Goal: Task Accomplishment & Management: Manage account settings

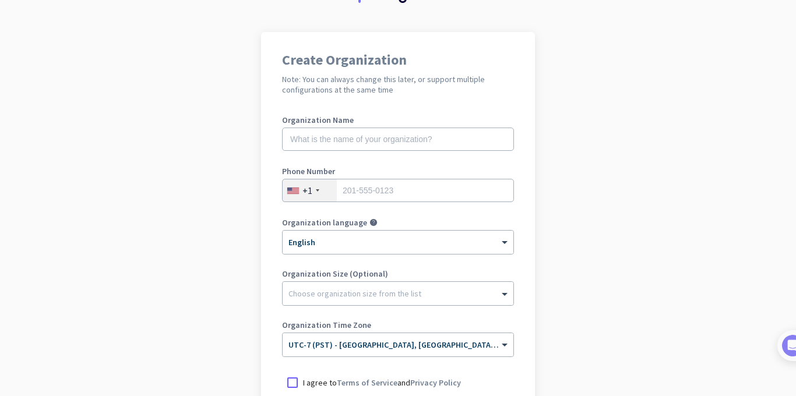
scroll to position [81, 0]
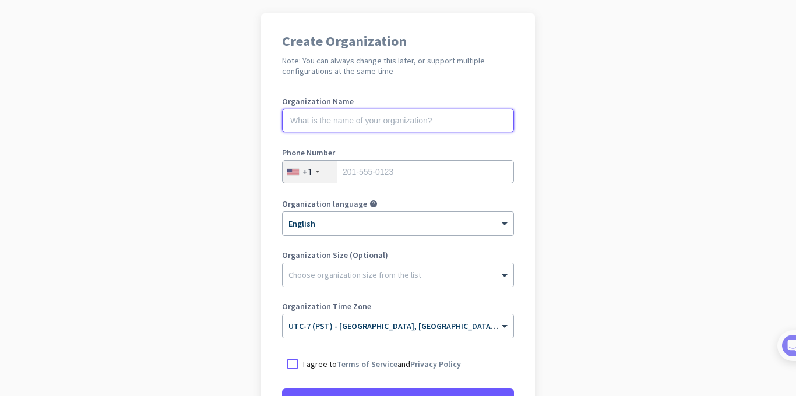
click at [372, 123] on input "text" at bounding box center [398, 120] width 232 height 23
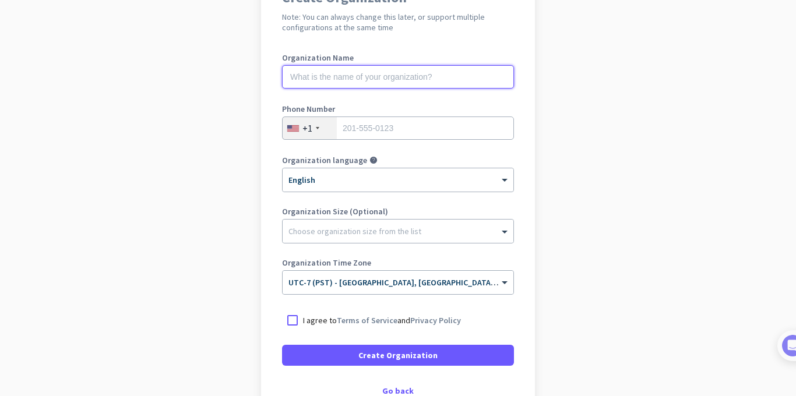
scroll to position [128, 0]
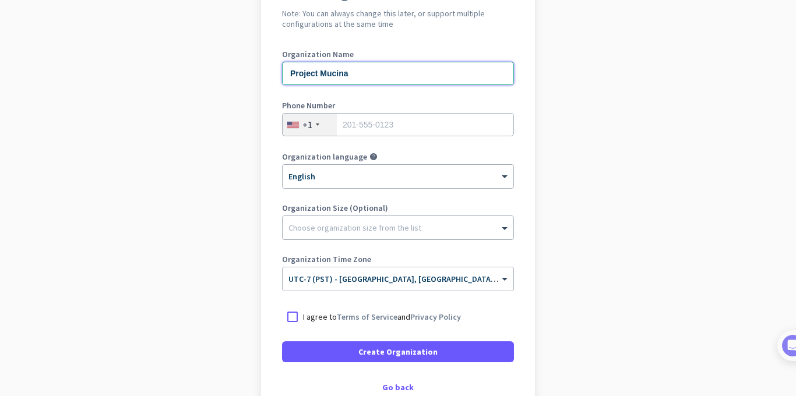
type input "Project Mucina"
click at [348, 230] on div at bounding box center [397, 225] width 231 height 12
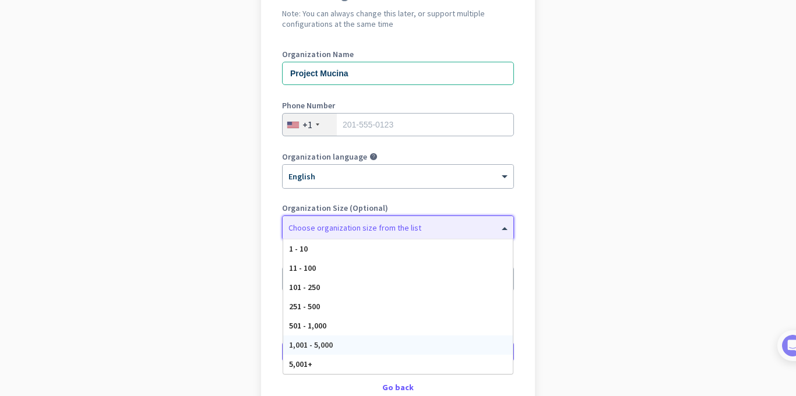
click at [328, 349] on span "1,001 - 5,000" at bounding box center [311, 345] width 44 height 10
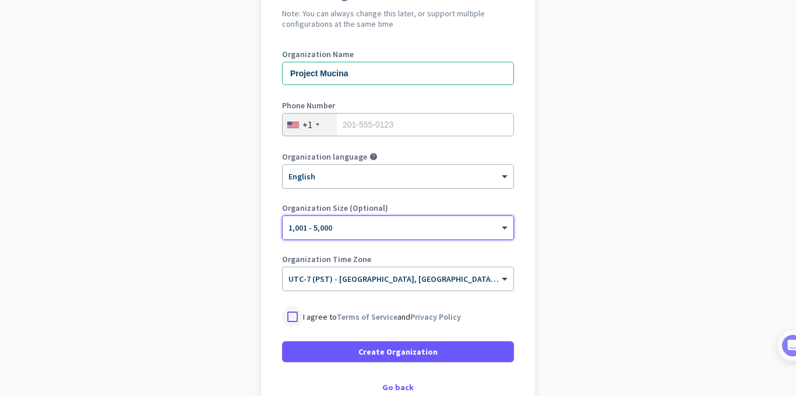
click at [295, 317] on div at bounding box center [292, 316] width 21 height 21
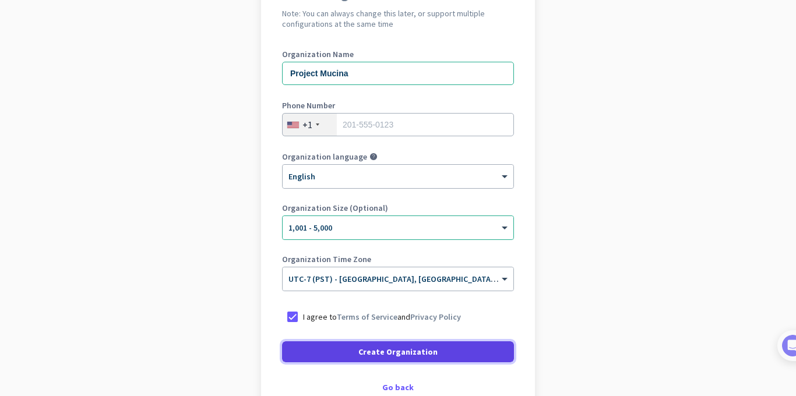
click at [358, 357] on span at bounding box center [398, 352] width 232 height 28
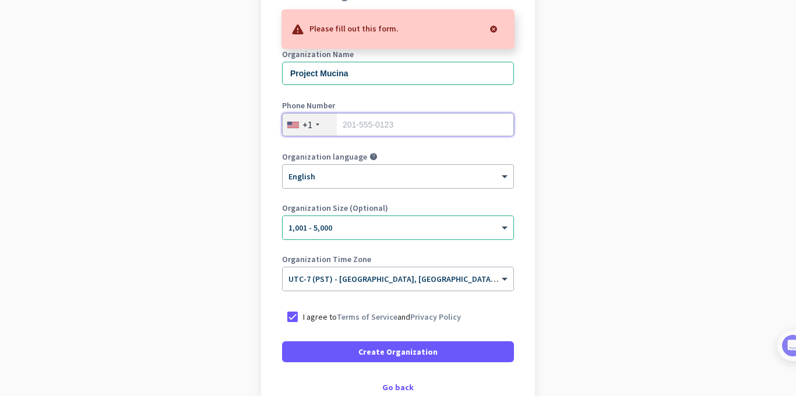
click at [371, 123] on input "tel" at bounding box center [398, 124] width 232 height 23
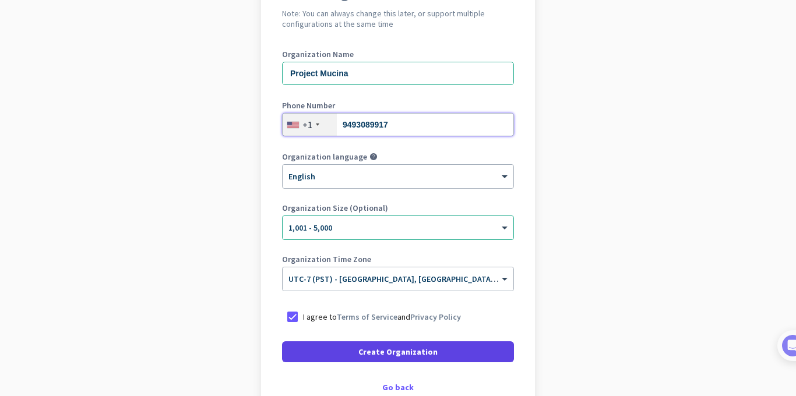
type input "9493089917"
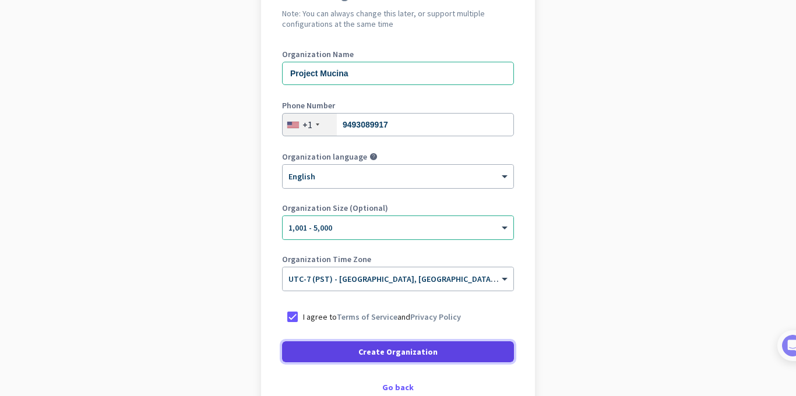
click at [355, 353] on span at bounding box center [398, 352] width 232 height 28
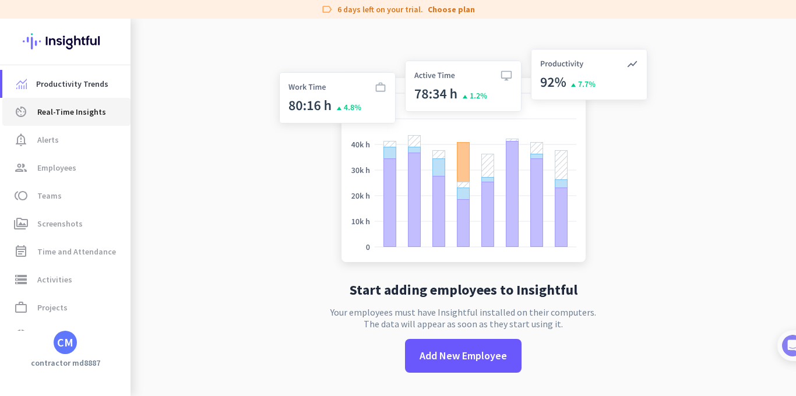
click at [67, 112] on span "Real-Time Insights" at bounding box center [71, 112] width 69 height 14
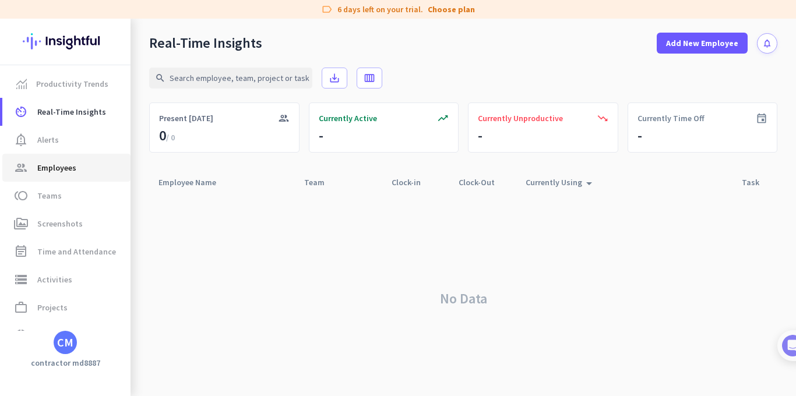
click at [62, 169] on span "Employees" at bounding box center [56, 168] width 39 height 14
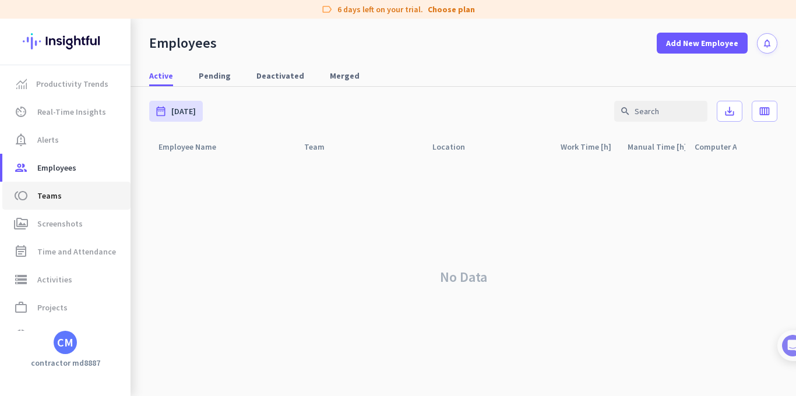
click at [68, 200] on span "toll Teams" at bounding box center [66, 196] width 109 height 14
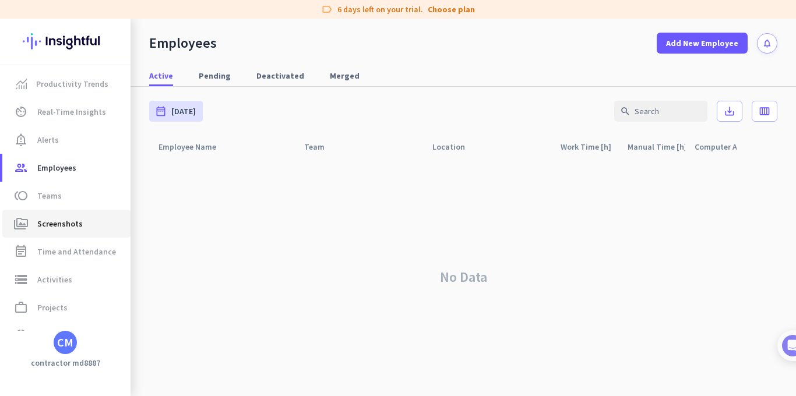
click at [73, 226] on span "Screenshots" at bounding box center [59, 224] width 45 height 14
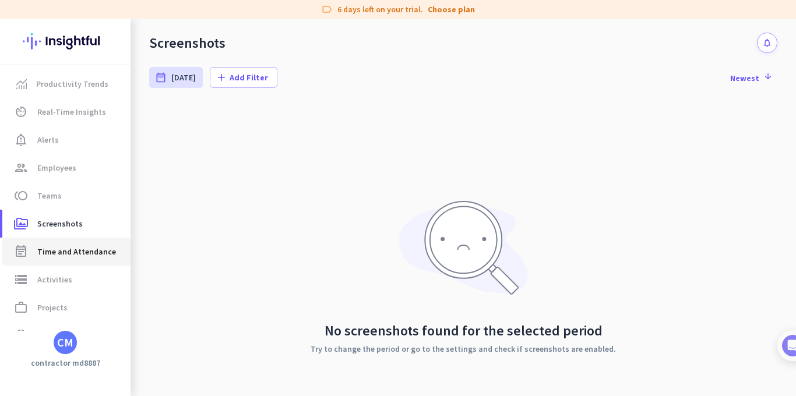
click at [82, 252] on span "Time and Attendance" at bounding box center [76, 252] width 79 height 14
click at [64, 283] on span "Activities" at bounding box center [54, 280] width 35 height 14
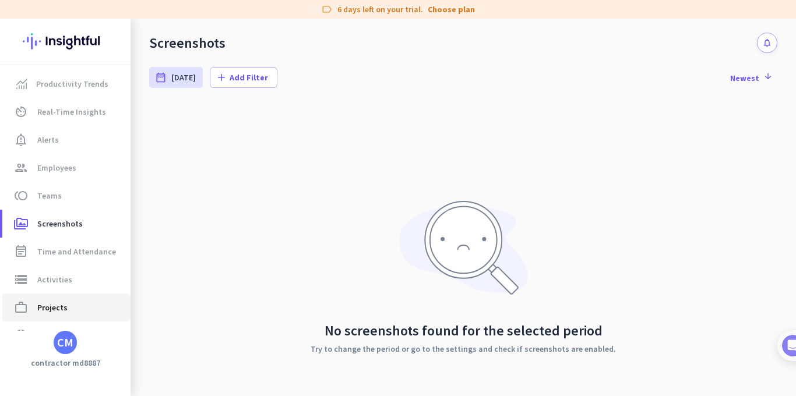
click at [65, 306] on span "Projects" at bounding box center [52, 308] width 30 height 14
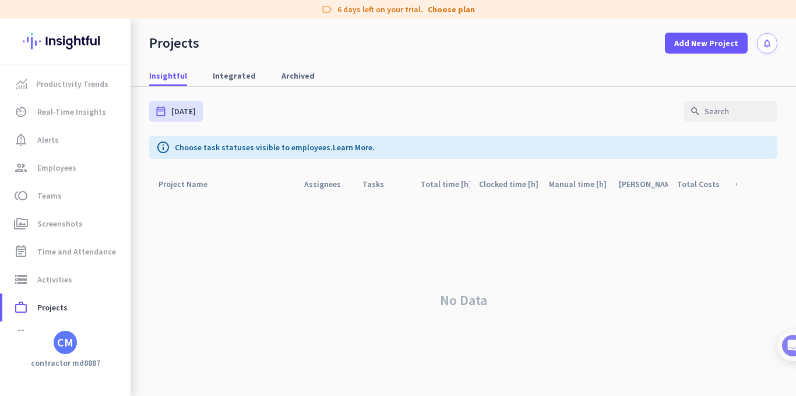
click at [58, 342] on div "CM" at bounding box center [65, 343] width 16 height 12
click at [111, 255] on span "Personal Settings" at bounding box center [127, 257] width 70 height 10
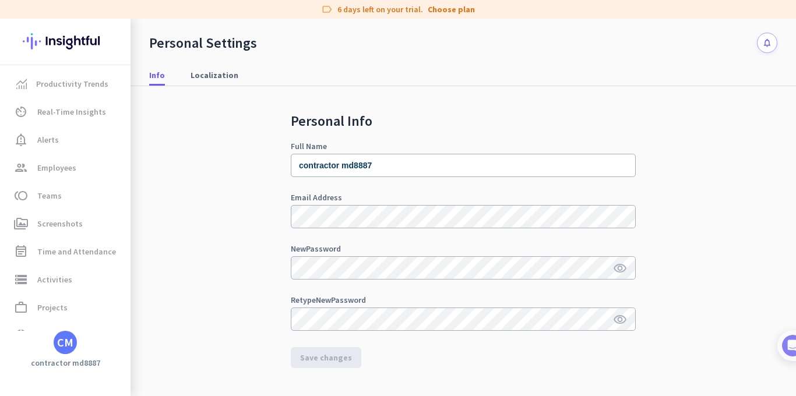
click at [62, 365] on h3 "contractor md8887" at bounding box center [65, 363] width 130 height 10
click at [63, 344] on div "CM" at bounding box center [65, 343] width 16 height 12
click at [103, 259] on span "Personal Settings" at bounding box center [127, 257] width 70 height 10
